Goal: Navigation & Orientation: Find specific page/section

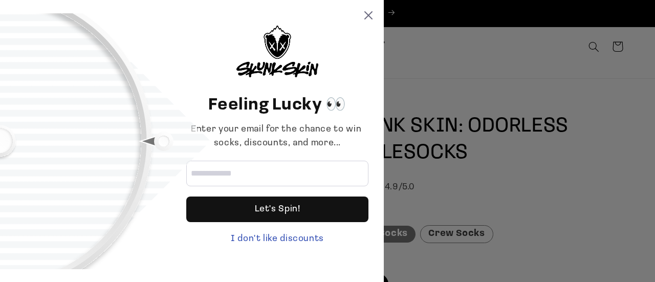
click at [374, 19] on div "Feeling Lucky 👀 Enter your email for the chance to win socks, discounts, and mo…" at bounding box center [192, 141] width 384 height 256
click at [368, 13] on icon at bounding box center [368, 15] width 8 height 8
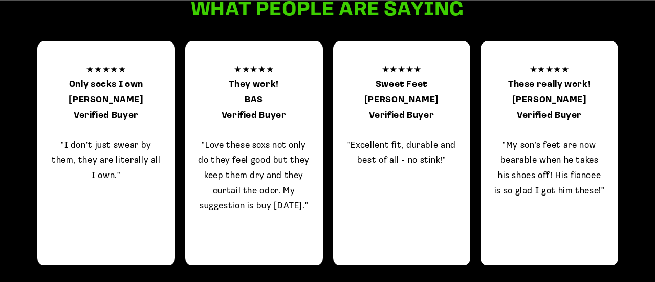
scroll to position [1102, 0]
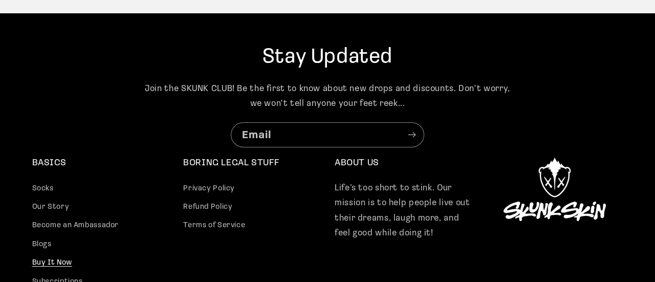
scroll to position [626, 0]
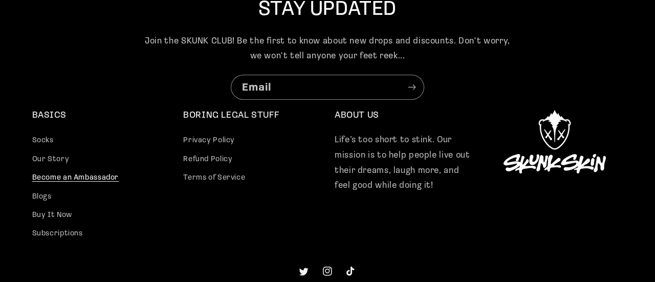
scroll to position [551, 0]
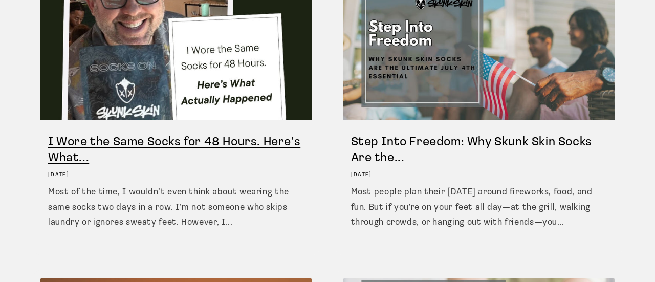
scroll to position [513, 0]
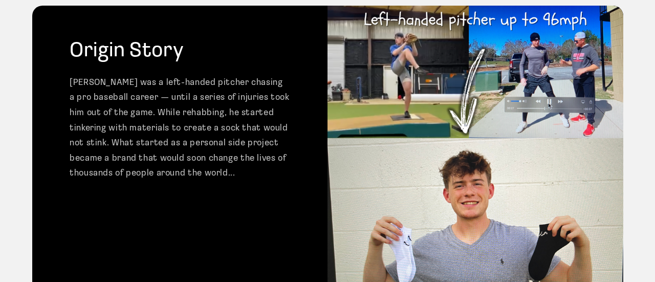
scroll to position [413, 0]
